Goal: Task Accomplishment & Management: Manage account settings

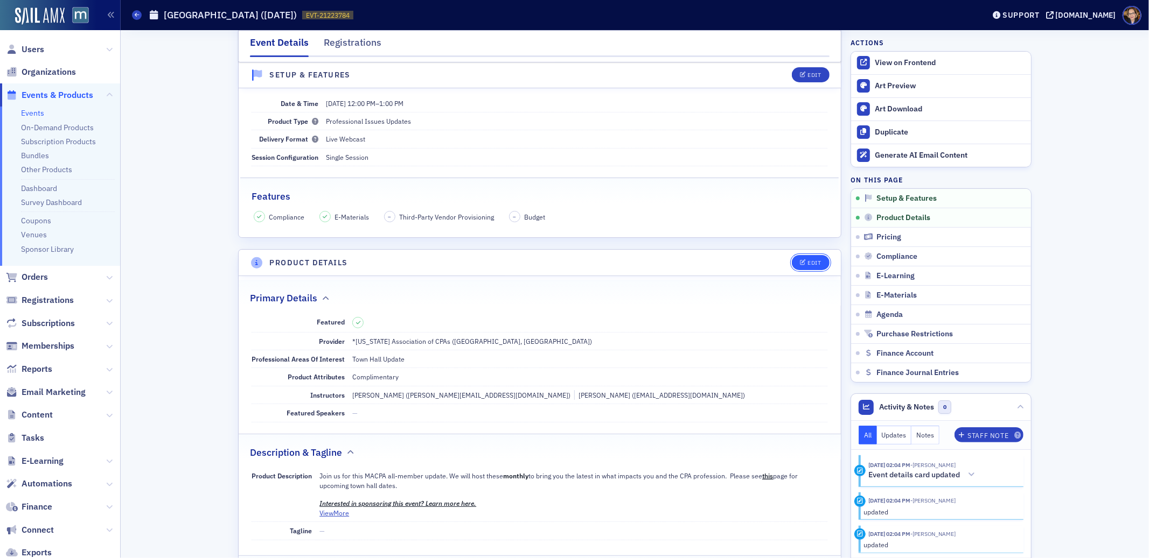
click at [792, 260] on button "Edit" at bounding box center [810, 262] width 37 height 15
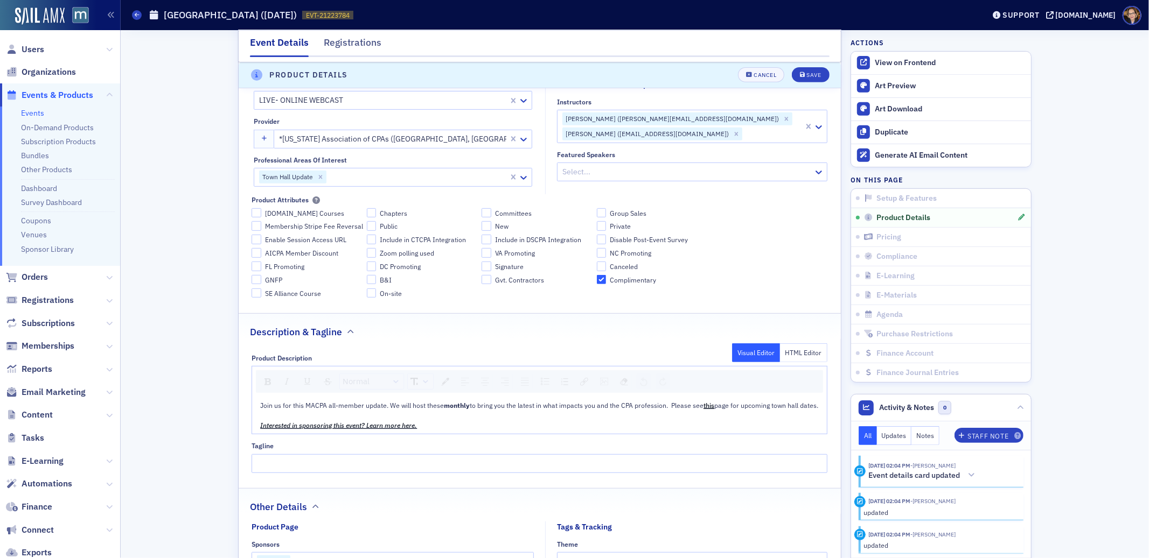
scroll to position [393, 0]
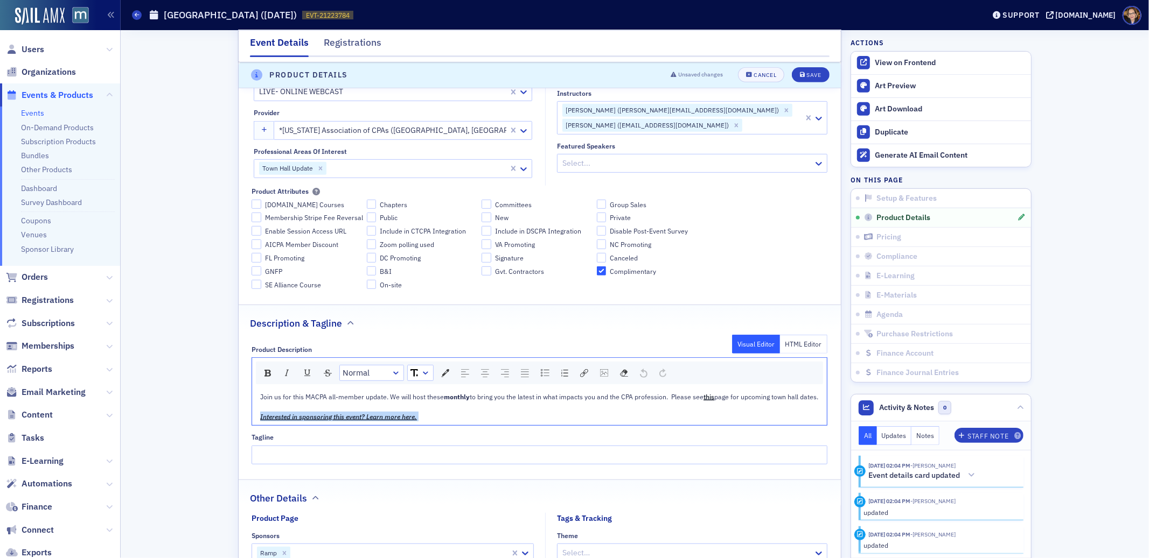
drag, startPoint x: 429, startPoint y: 427, endPoint x: 247, endPoint y: 424, distance: 182.6
click at [247, 424] on div "Product Description Visual Editor HTML Editor Normal Join us for this MACPA all…" at bounding box center [540, 401] width 602 height 127
click at [39, 274] on span "Orders" at bounding box center [35, 277] width 26 height 12
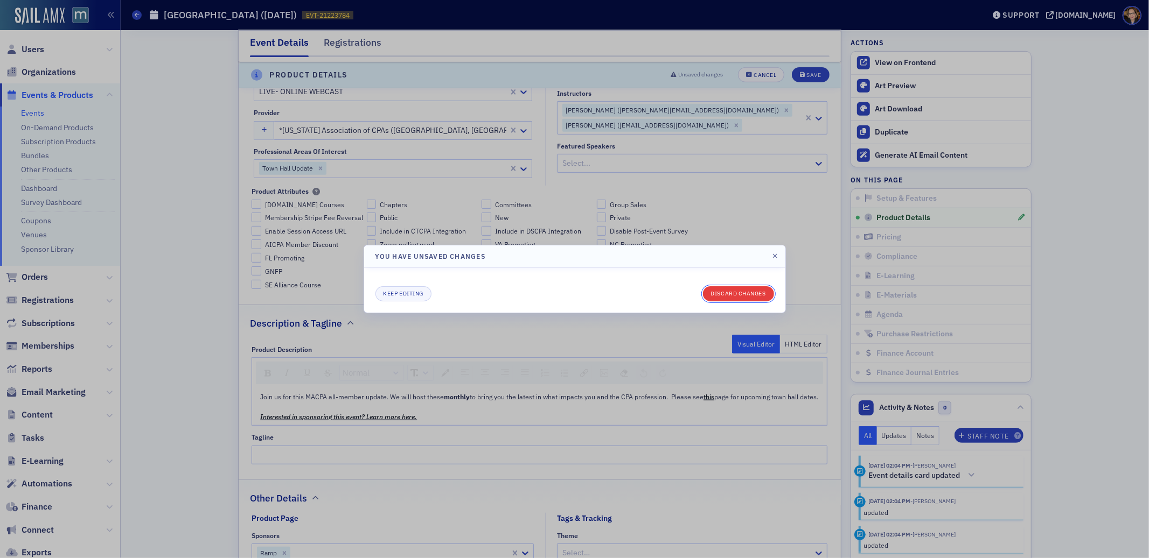
click at [736, 292] on button "Discard changes" at bounding box center [738, 293] width 71 height 15
